Goal: Task Accomplishment & Management: Manage account settings

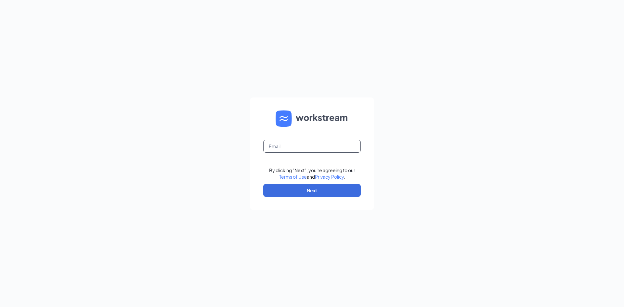
click at [294, 143] on input "text" at bounding box center [312, 146] width 98 height 13
type input "[EMAIL_ADDRESS][DOMAIN_NAME]"
click at [301, 189] on button "Next" at bounding box center [312, 190] width 98 height 13
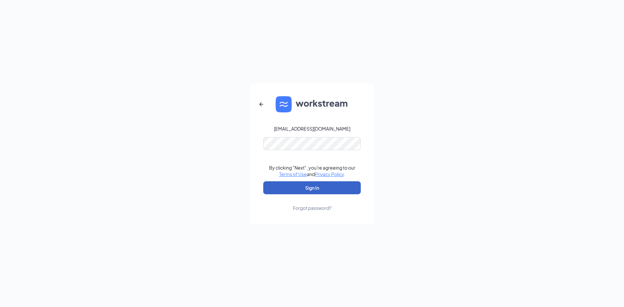
click at [333, 183] on button "Sign In" at bounding box center [312, 187] width 98 height 13
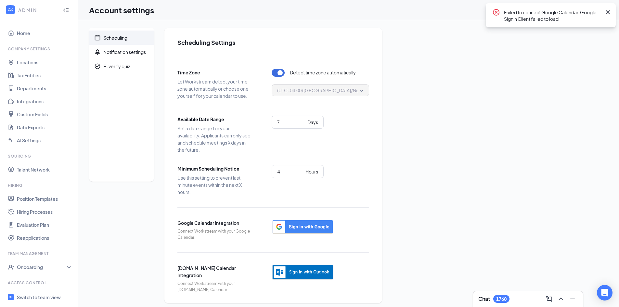
scroll to position [4, 0]
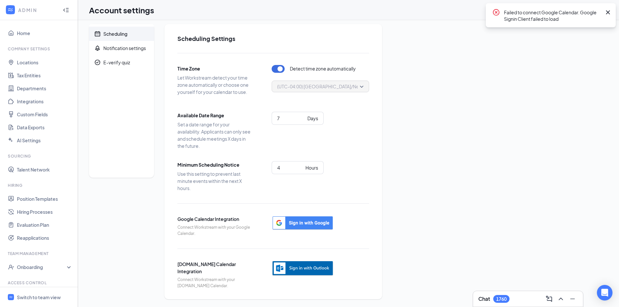
click at [302, 262] on img "button" at bounding box center [303, 269] width 62 height 16
